Goal: Information Seeking & Learning: Learn about a topic

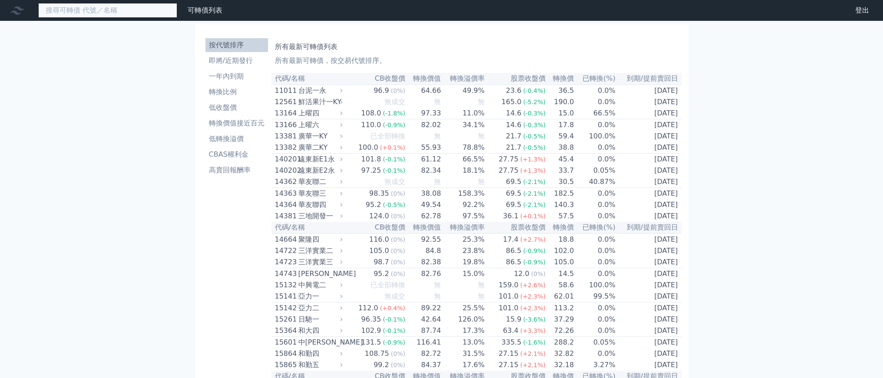
click at [151, 17] on input at bounding box center [107, 10] width 139 height 15
type input "６"
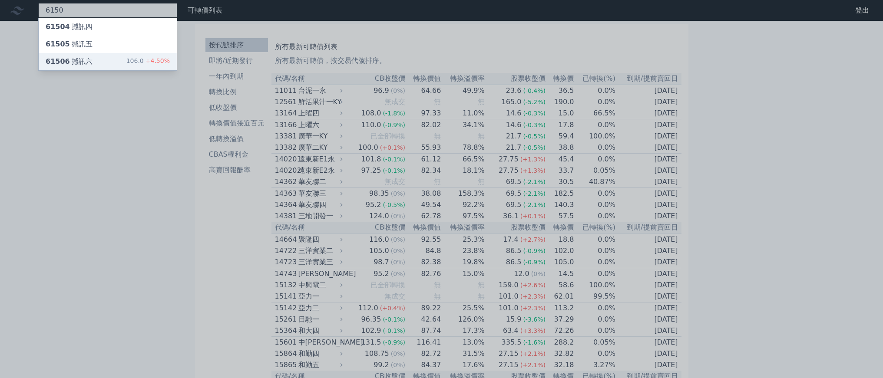
type input "6150"
click at [177, 70] on div "61506 撼訊六 106.0 +4.50%" at bounding box center [108, 61] width 138 height 17
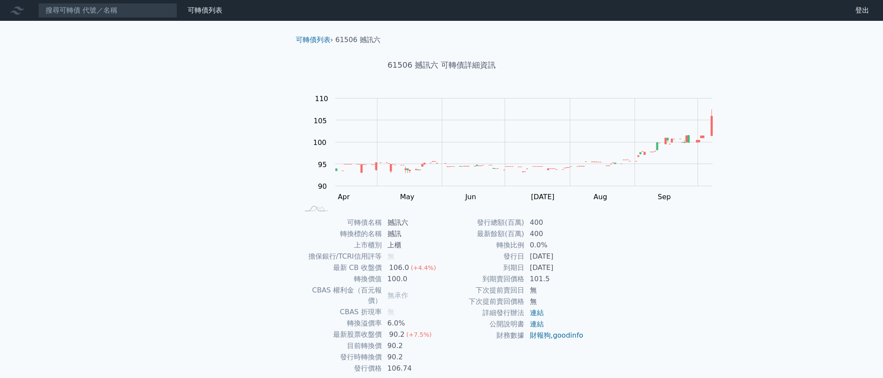
scroll to position [33, 0]
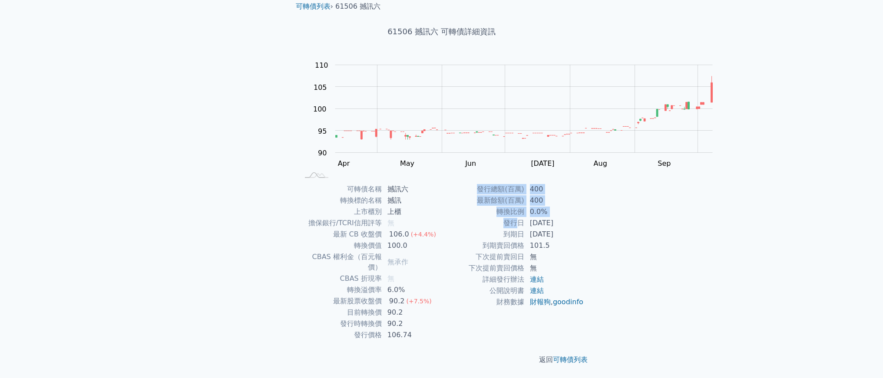
drag, startPoint x: 553, startPoint y: 292, endPoint x: 674, endPoint y: 302, distance: 121.1
click at [608, 302] on div "可轉債列表 › 61506 撼訊六 61506 撼訊六 可轉債詳細資訊 Zoom Out 100 80 85 90 95 100 105 110 115 L …" at bounding box center [441, 183] width 333 height 392
click at [608, 301] on div "可轉債列表 › 61506 撼訊六 61506 撼訊六 可轉債詳細資訊 Zoom Out 100 80 85 90 95 100 105 110 115 L …" at bounding box center [441, 183] width 333 height 392
click at [594, 303] on div "可轉債名稱 撼訊六 轉換標的名稱 撼訊 上市櫃別 上櫃 擔保銀行/TCRI信用評等 無 最新 CB 收盤價 106.0 (+4.4%) 轉換價值 100.0 …" at bounding box center [442, 262] width 306 height 157
drag, startPoint x: 595, startPoint y: 300, endPoint x: 543, endPoint y: 294, distance: 52.0
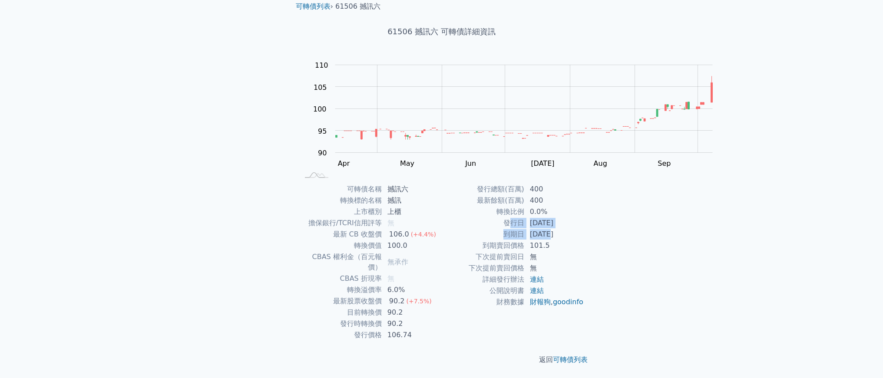
click at [543, 294] on tbody "發行總額(百萬) 400 最新餘額(百萬) 400 轉換比例 0.0% 發行日 [DATE] 到期日 [DATE] 到期賣回價格 101.5 下次提前賣回日 …" at bounding box center [512, 246] width 142 height 124
click at [524, 229] on td "發行日" at bounding box center [482, 222] width 83 height 11
drag, startPoint x: 659, startPoint y: 202, endPoint x: 649, endPoint y: 145, distance: 57.8
click at [594, 183] on div "可轉債名稱 撼訊六 轉換標的名稱 撼訊 上市櫃別 上櫃 擔保銀行/TCRI信用評等 無 最新 CB 收盤價 106.0 (+4.4%) 轉換價值 100.0 …" at bounding box center [442, 261] width 306 height 157
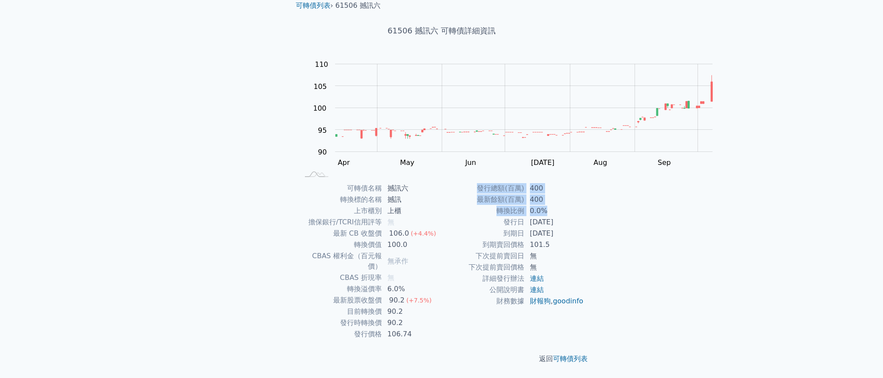
scroll to position [20, 0]
